Goal: Find specific page/section

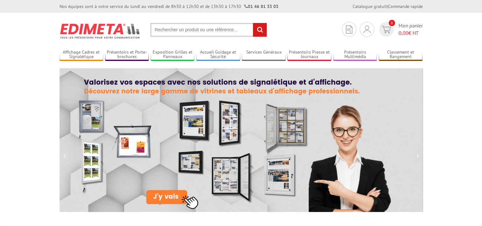
click at [166, 29] on input "text" at bounding box center [208, 30] width 117 height 14
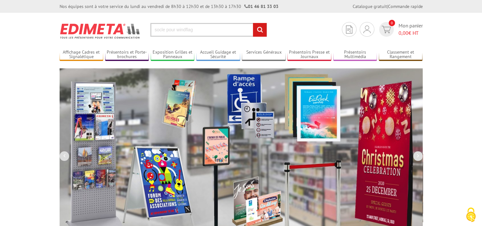
type input "socle pour windflag"
click at [261, 30] on input "rechercher" at bounding box center [260, 30] width 14 height 14
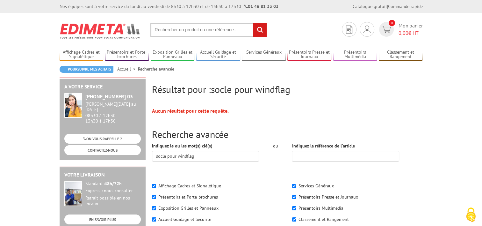
click at [177, 31] on input "text" at bounding box center [208, 30] width 117 height 14
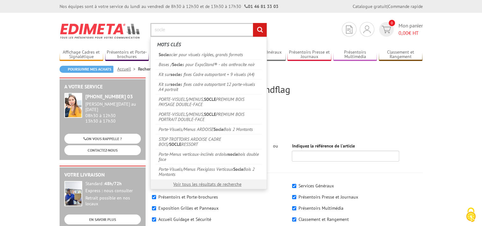
type input "socle"
click at [262, 25] on input "rechercher" at bounding box center [260, 30] width 14 height 14
